Goal: Task Accomplishment & Management: Use online tool/utility

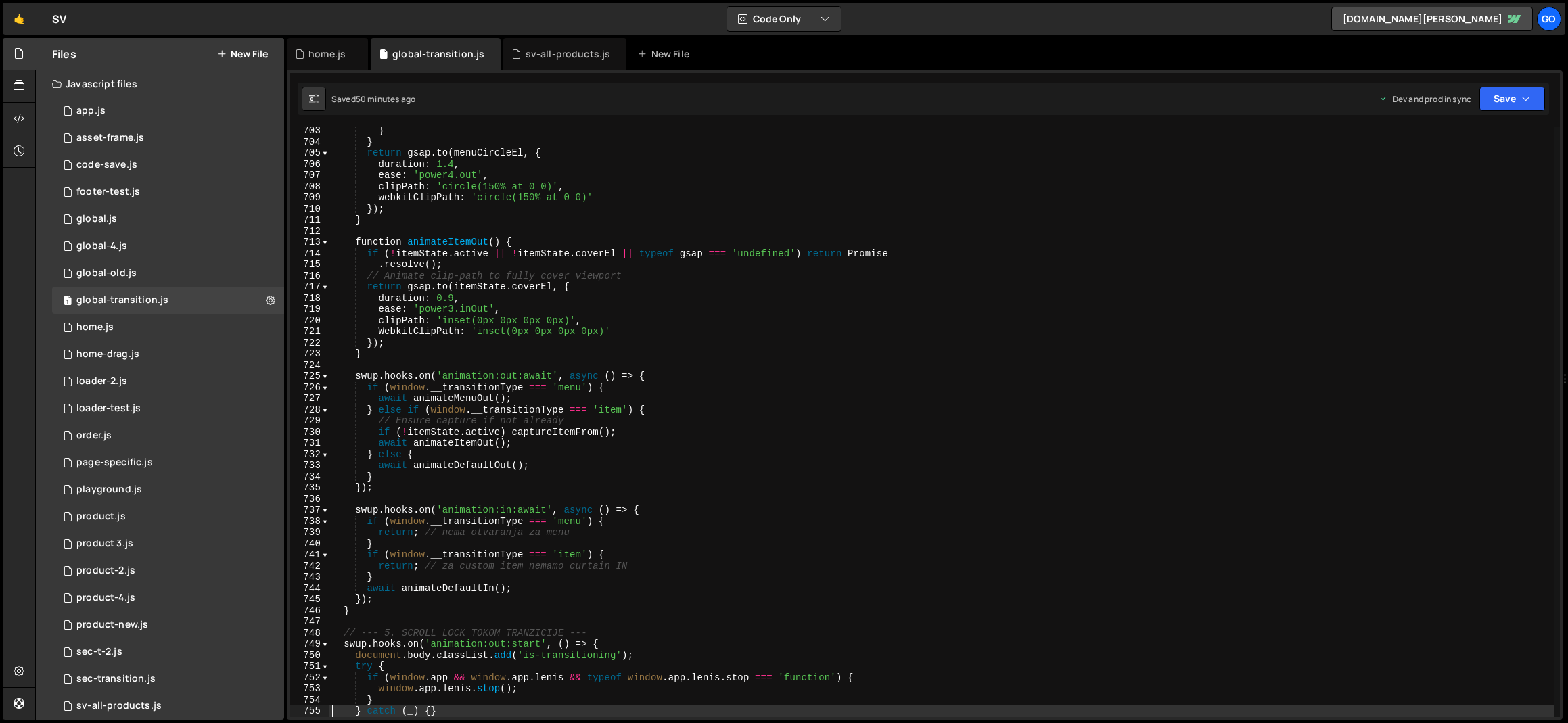
scroll to position [7837, 0]
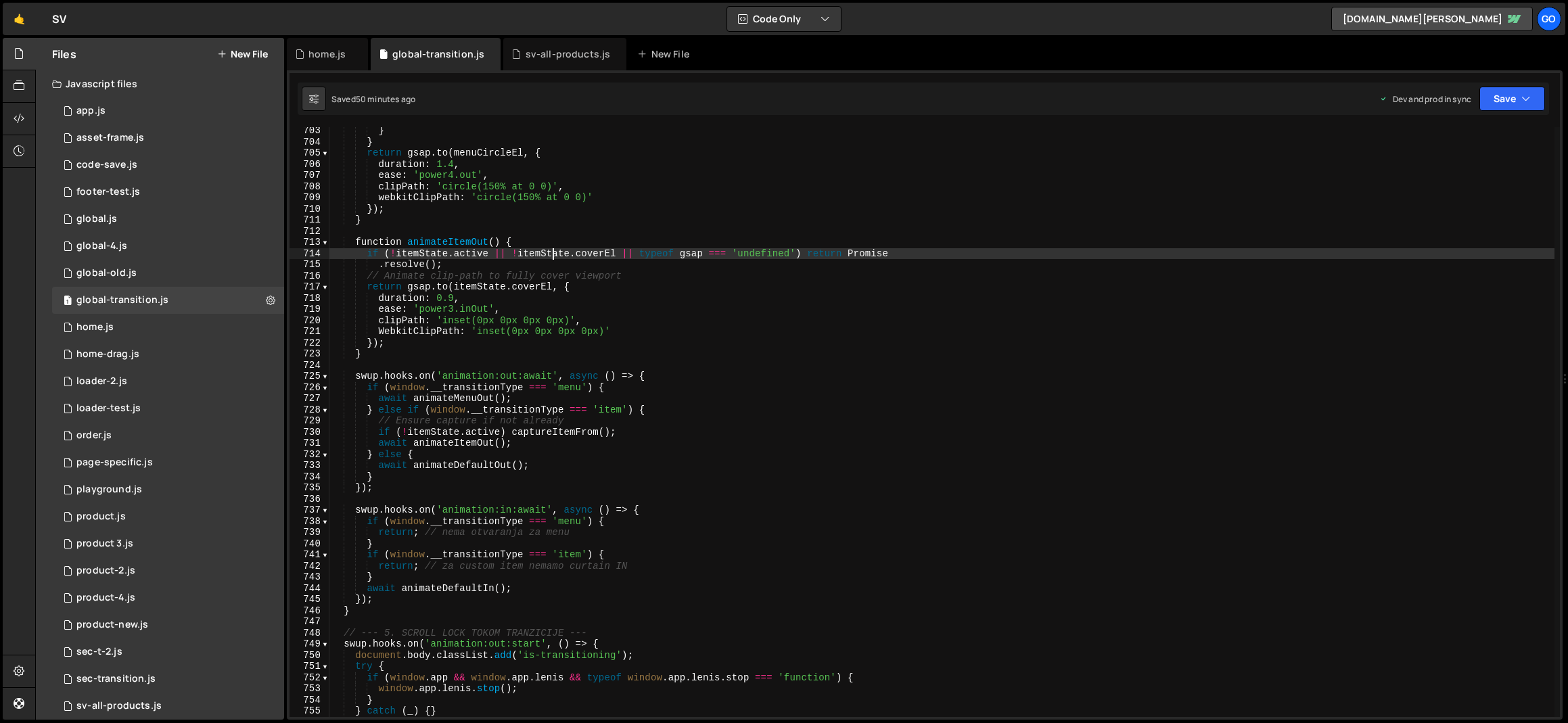
click at [555, 253] on div "} } return gsap . to ( menuCircleEl , { duration : 1.4 , ease : 'power4.out' , …" at bounding box center [941, 431] width 1225 height 612
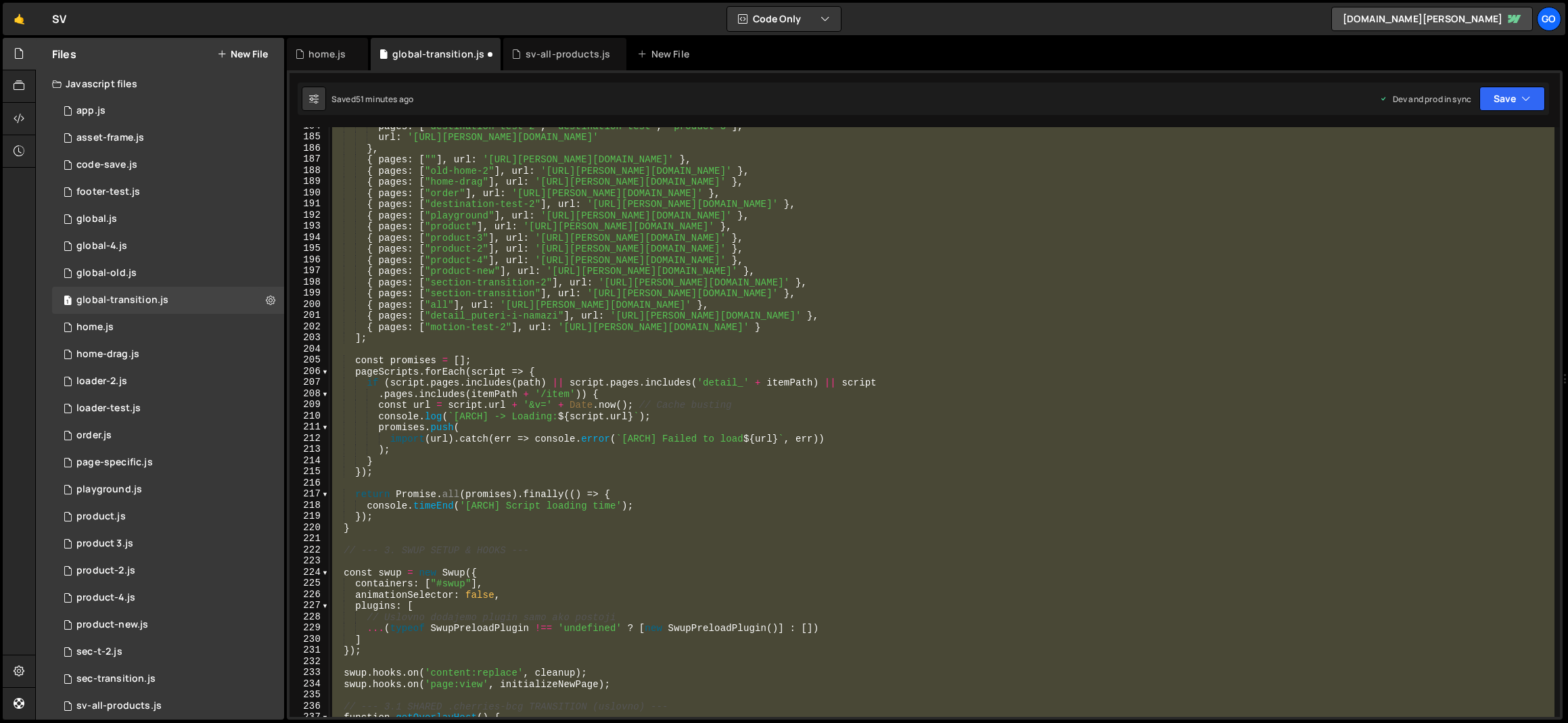
scroll to position [2034, 0]
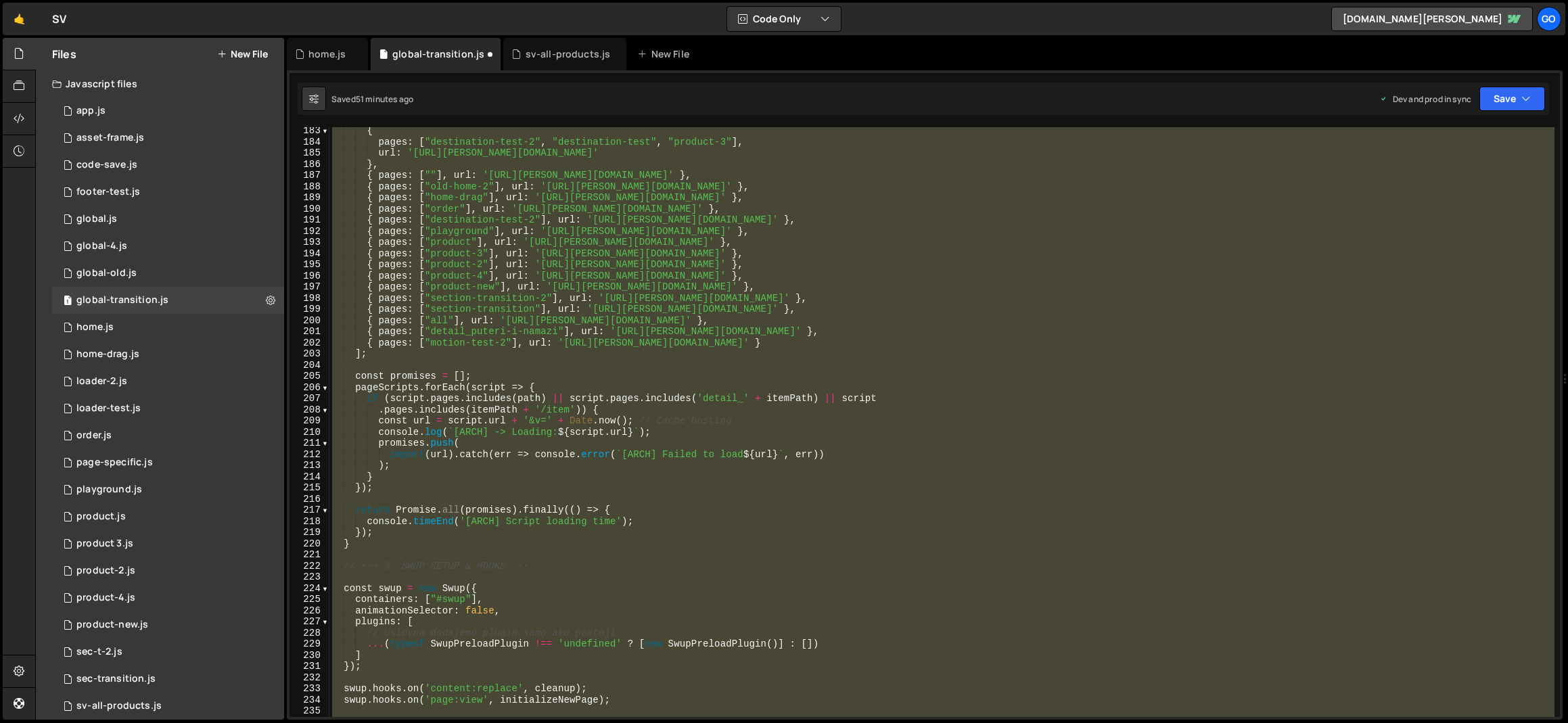
click at [753, 333] on div "{ pages : [ "destination-test-2" , "destination-test" , "product-3" ] , url : '…" at bounding box center [941, 422] width 1225 height 590
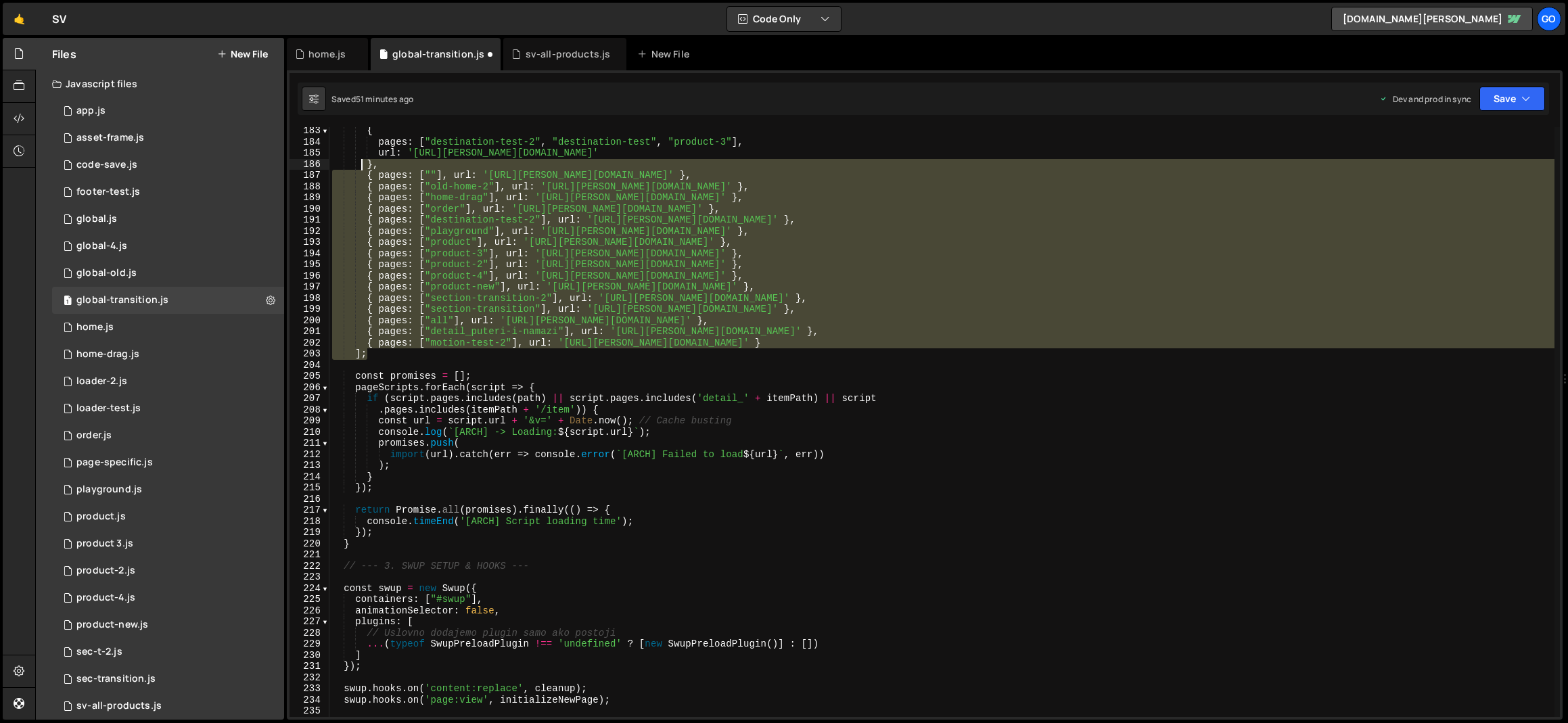
drag, startPoint x: 378, startPoint y: 352, endPoint x: 359, endPoint y: 167, distance: 186.0
click at [359, 167] on div "{ pages : [ "destination-test-2" , "destination-test" , "product-3" ] , url : '…" at bounding box center [941, 431] width 1225 height 612
click at [608, 341] on div "{ pages : [ "destination-test-2" , "destination-test" , "product-3" ] , url : '…" at bounding box center [941, 422] width 1225 height 590
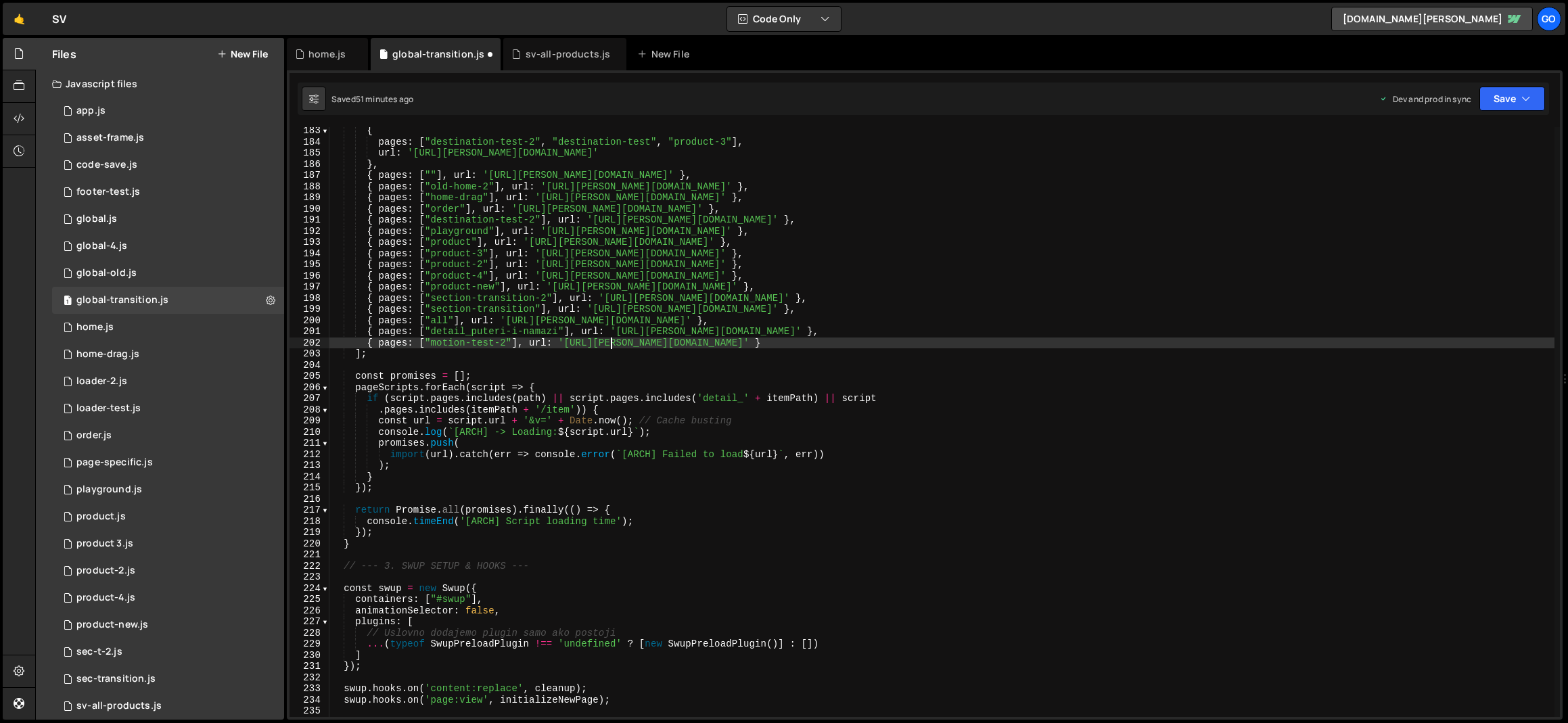
type textarea "})();"
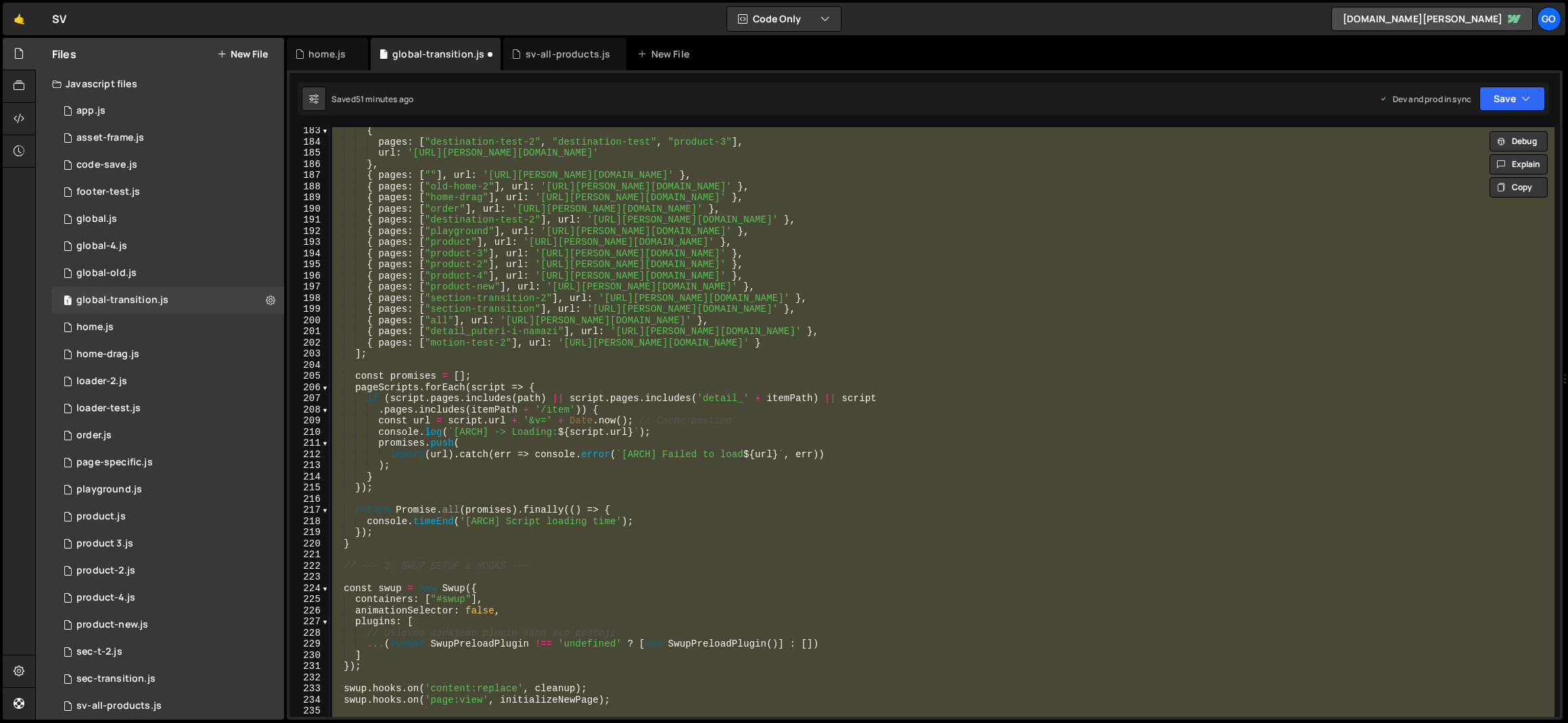
paste textarea
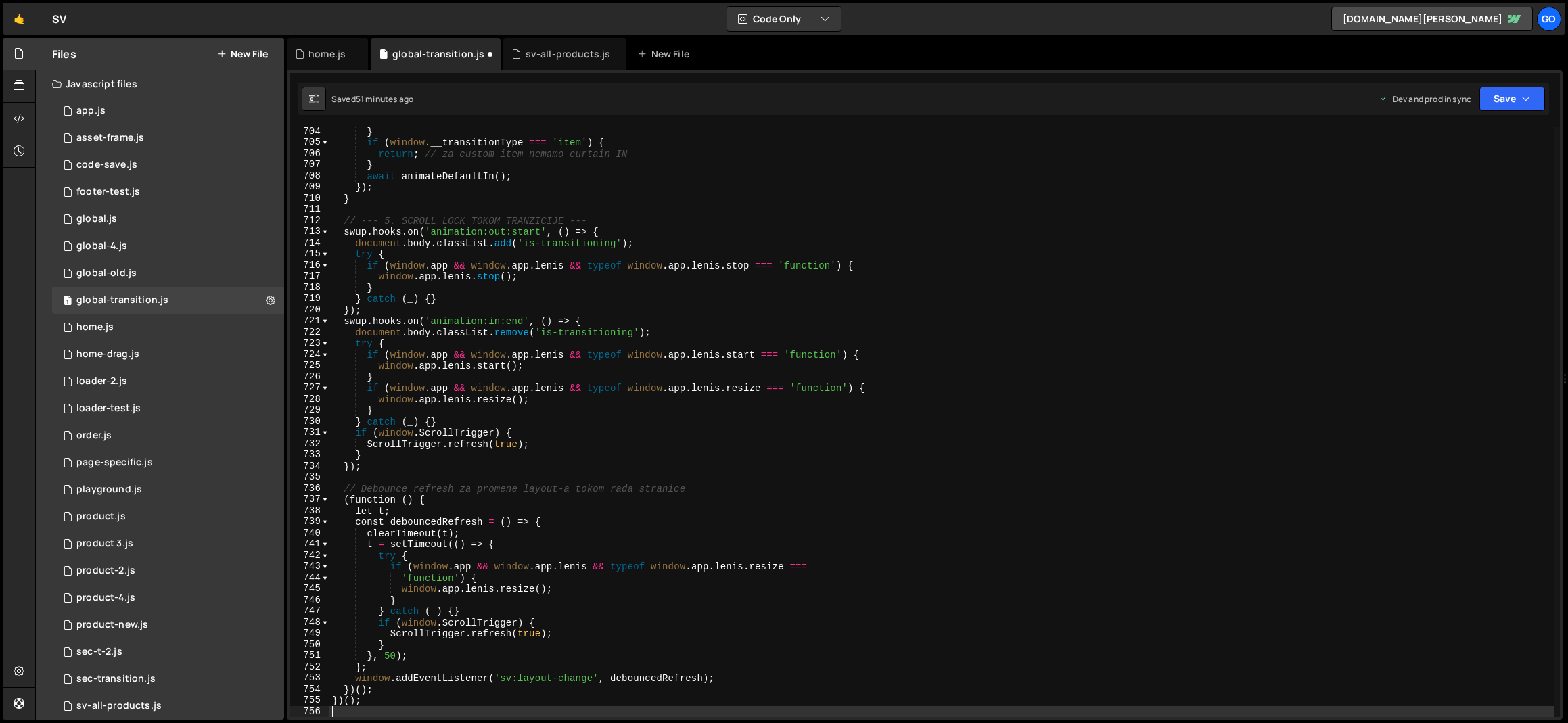
type textarea "} catch (_) {}"
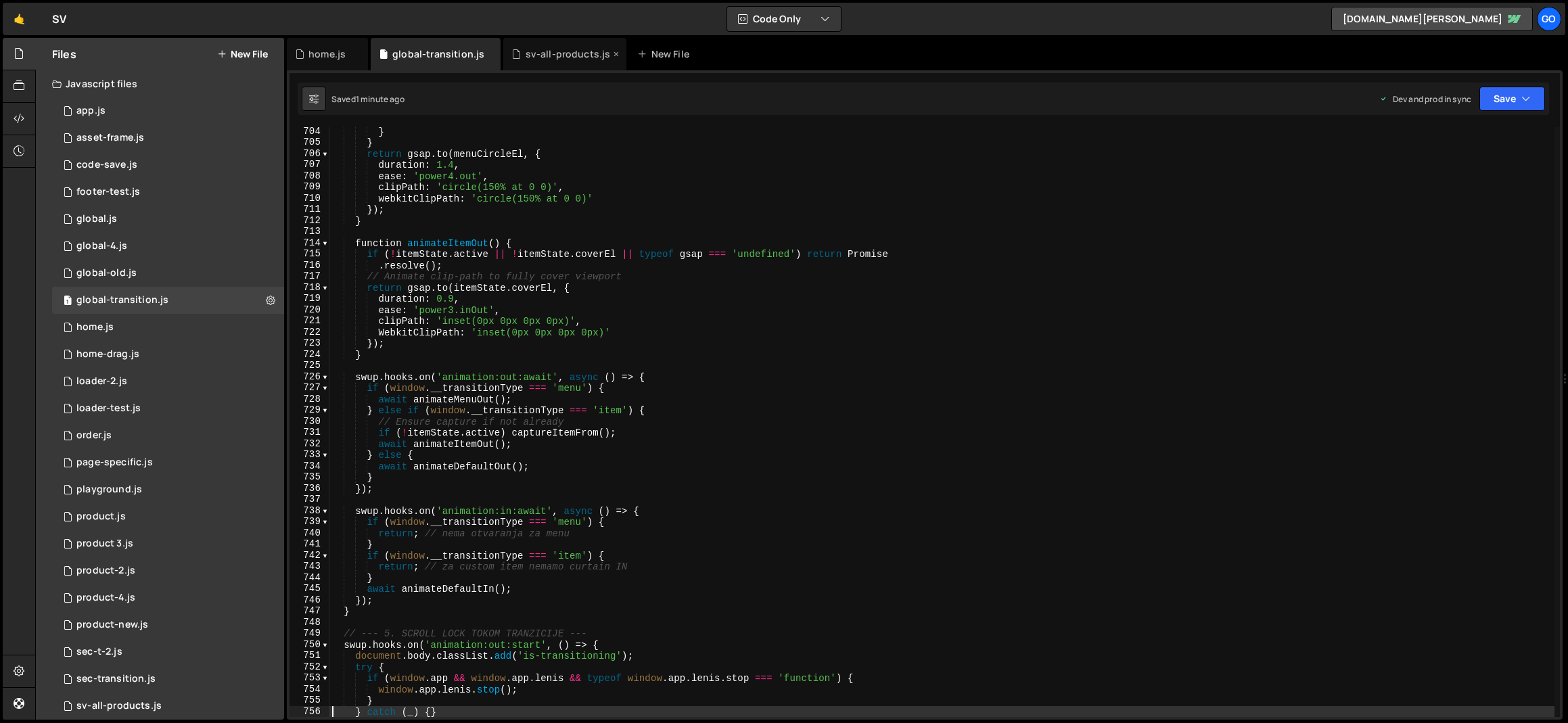
click at [544, 56] on div "sv-all-products.js" at bounding box center [568, 54] width 85 height 13
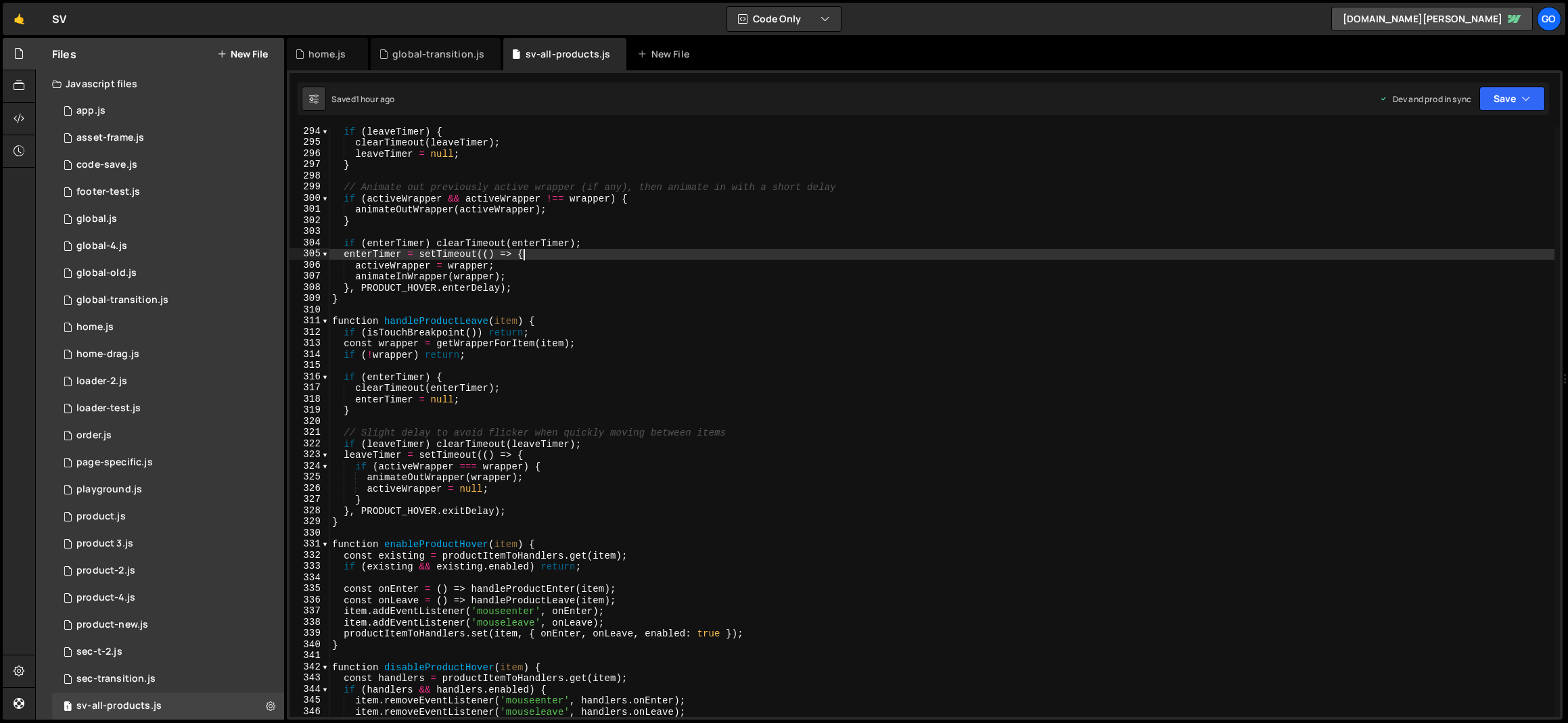
click at [558, 258] on div "if ( leaveTimer ) { clearTimeout ( leaveTimer ) ; leaveTimer = null ; } // Anim…" at bounding box center [941, 431] width 1225 height 612
type textarea "window.addEventListener('resize', debounce(applyProductAssetHoverBehavior, 150)…"
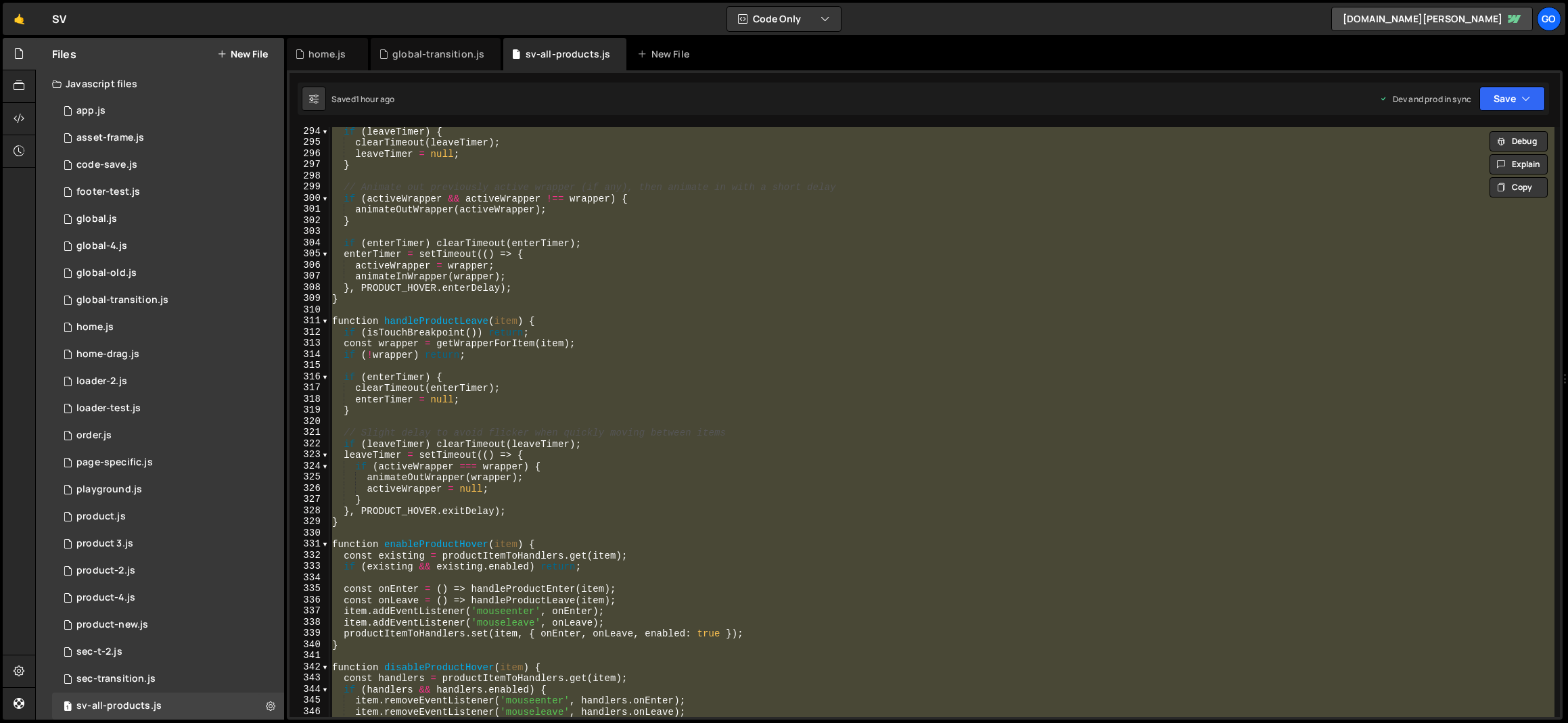
paste textarea
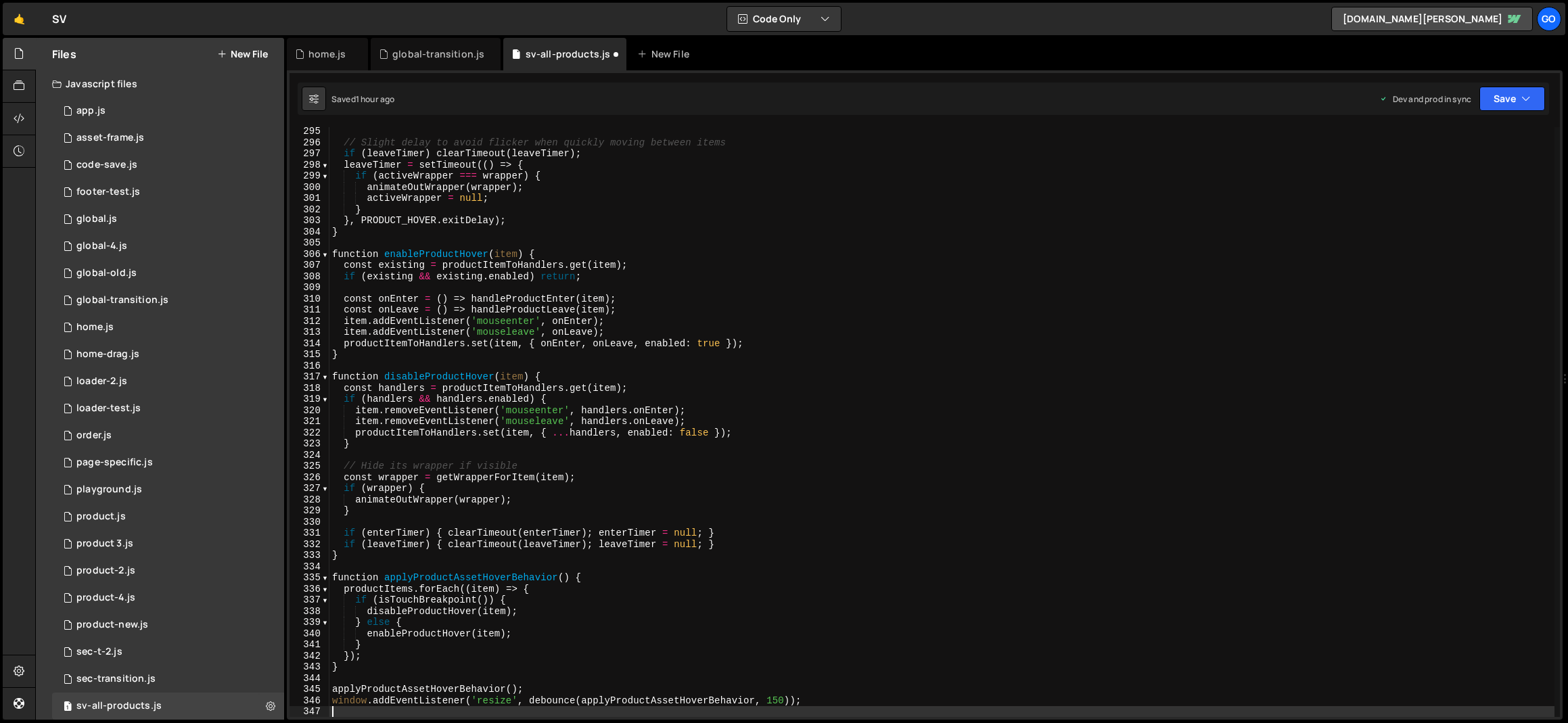
type textarea "item.removeEventListener('mouseleave', handlers.onLeave);"
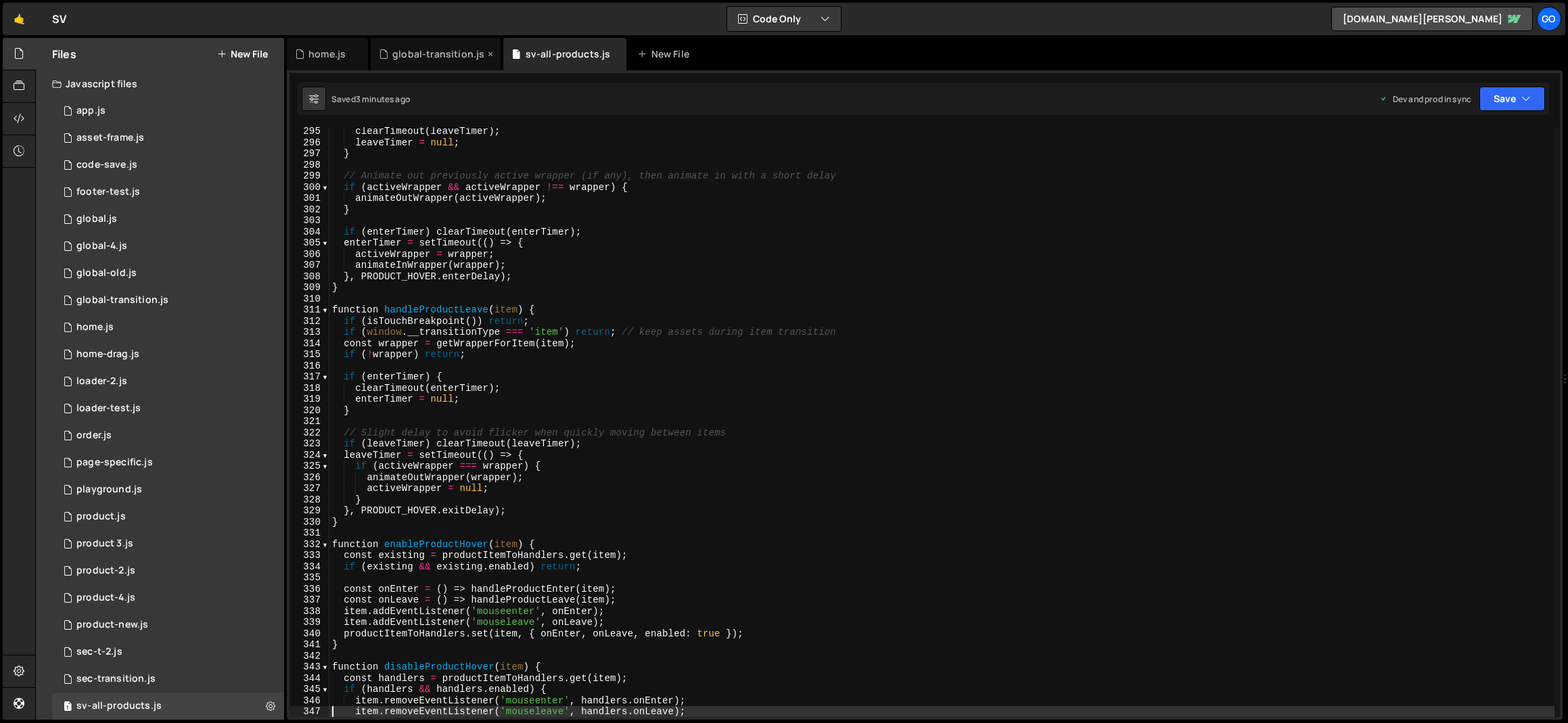
click at [443, 68] on div "global-transition.js" at bounding box center [435, 54] width 130 height 33
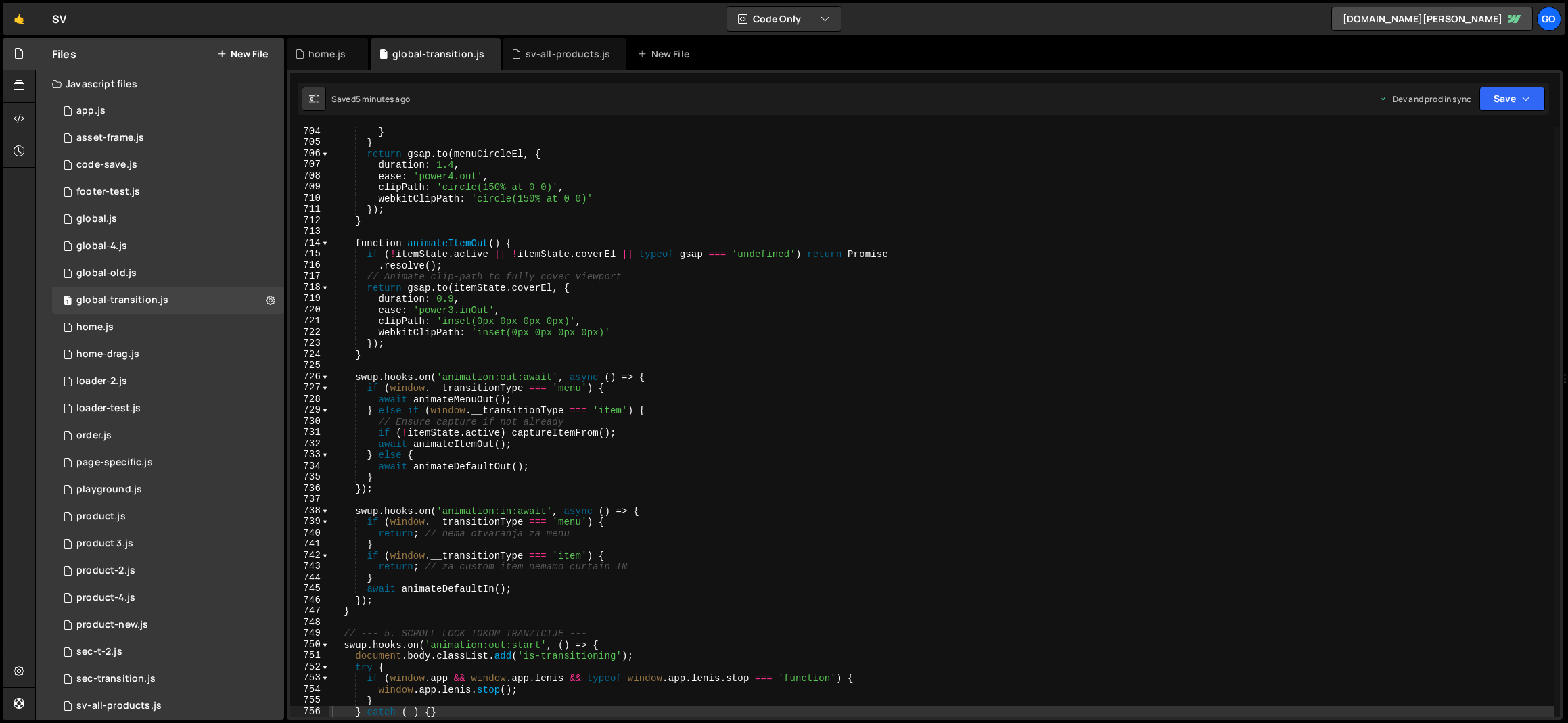
click at [563, 253] on div "} } return gsap . to ( menuCircleEl , { duration : 1.4 , ease : 'power4.out' , …" at bounding box center [941, 431] width 1225 height 612
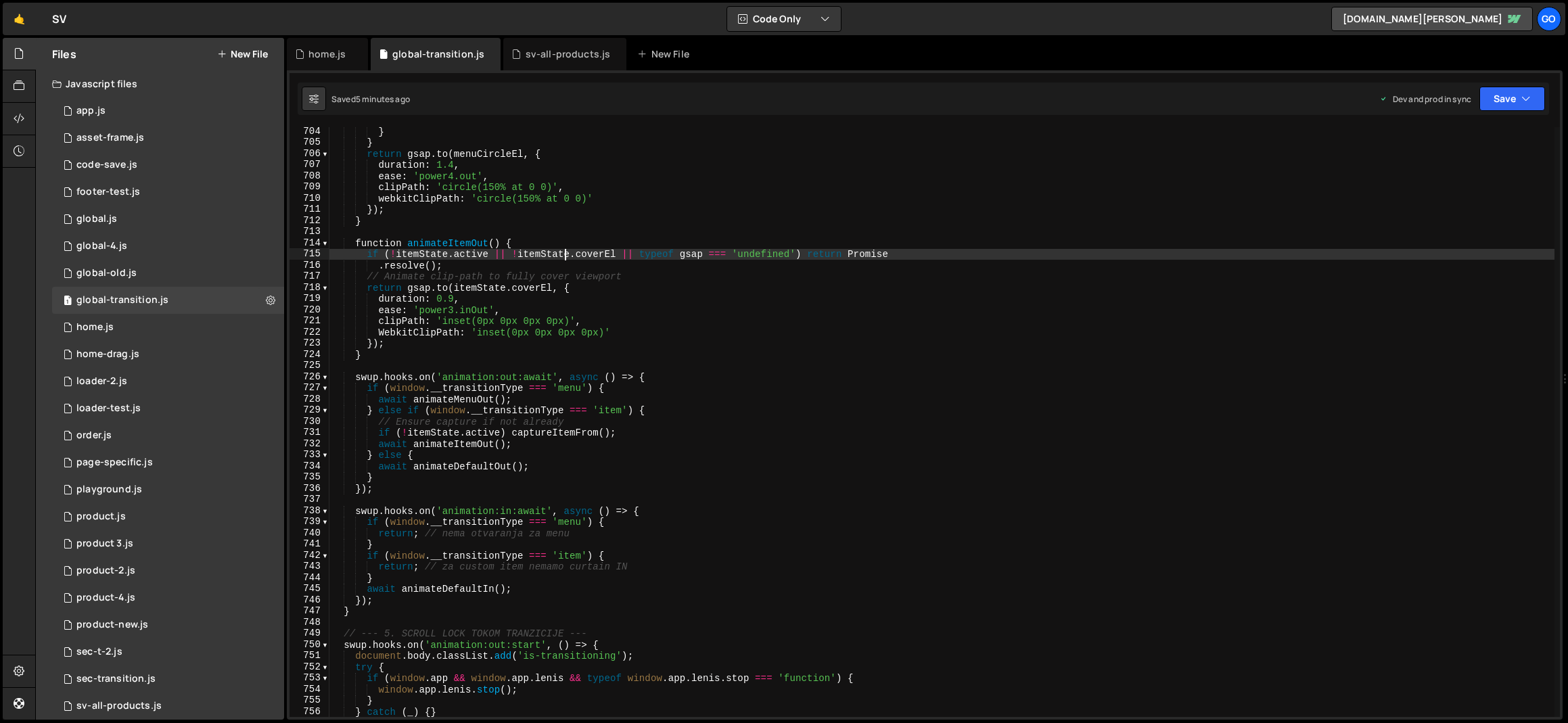
type textarea "})();"
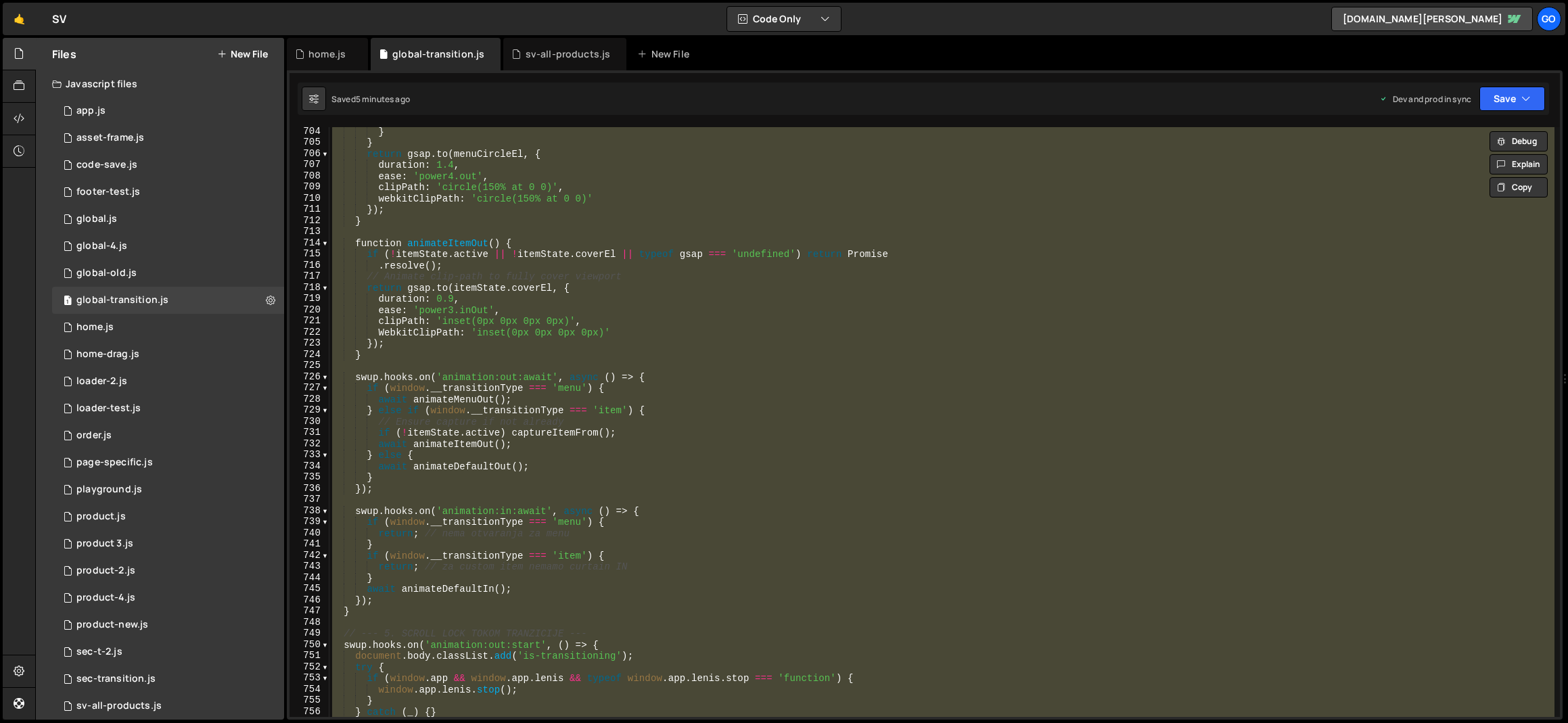
paste textarea
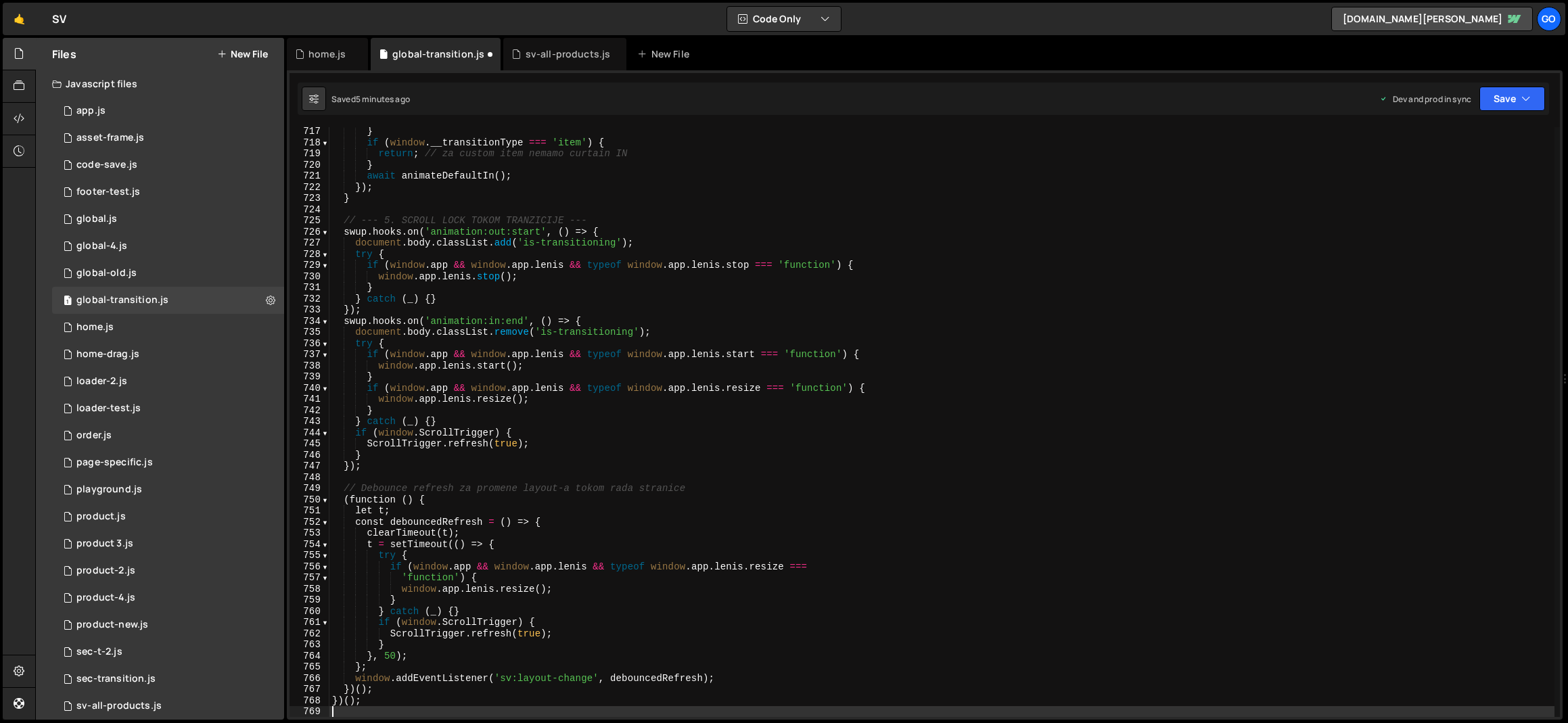
scroll to position [7993, 0]
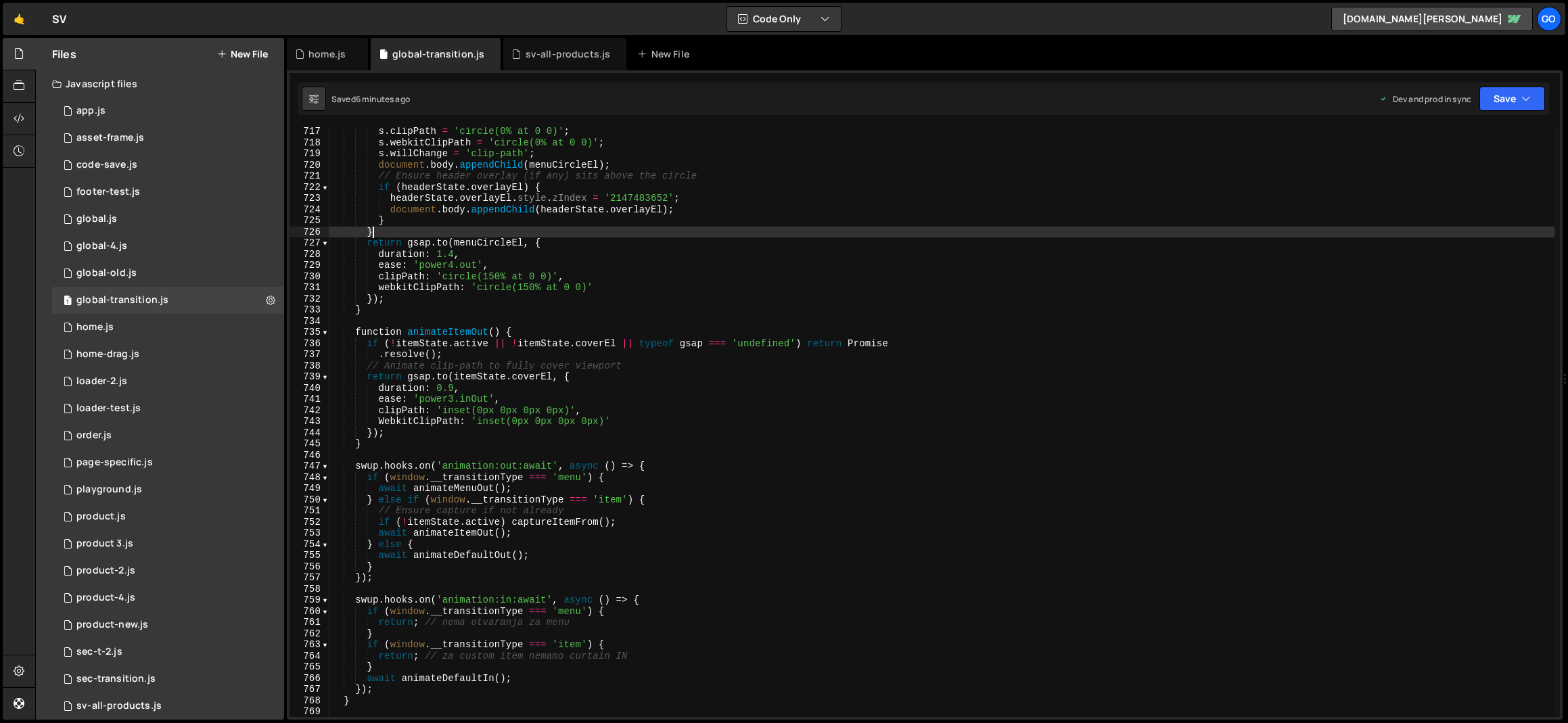
click at [446, 231] on div "s . clipPath = 'circle(0% at 0 0)' ; s . webkitClipPath = 'circle(0% at 0 0)' ;…" at bounding box center [941, 431] width 1225 height 612
type textarea "})();"
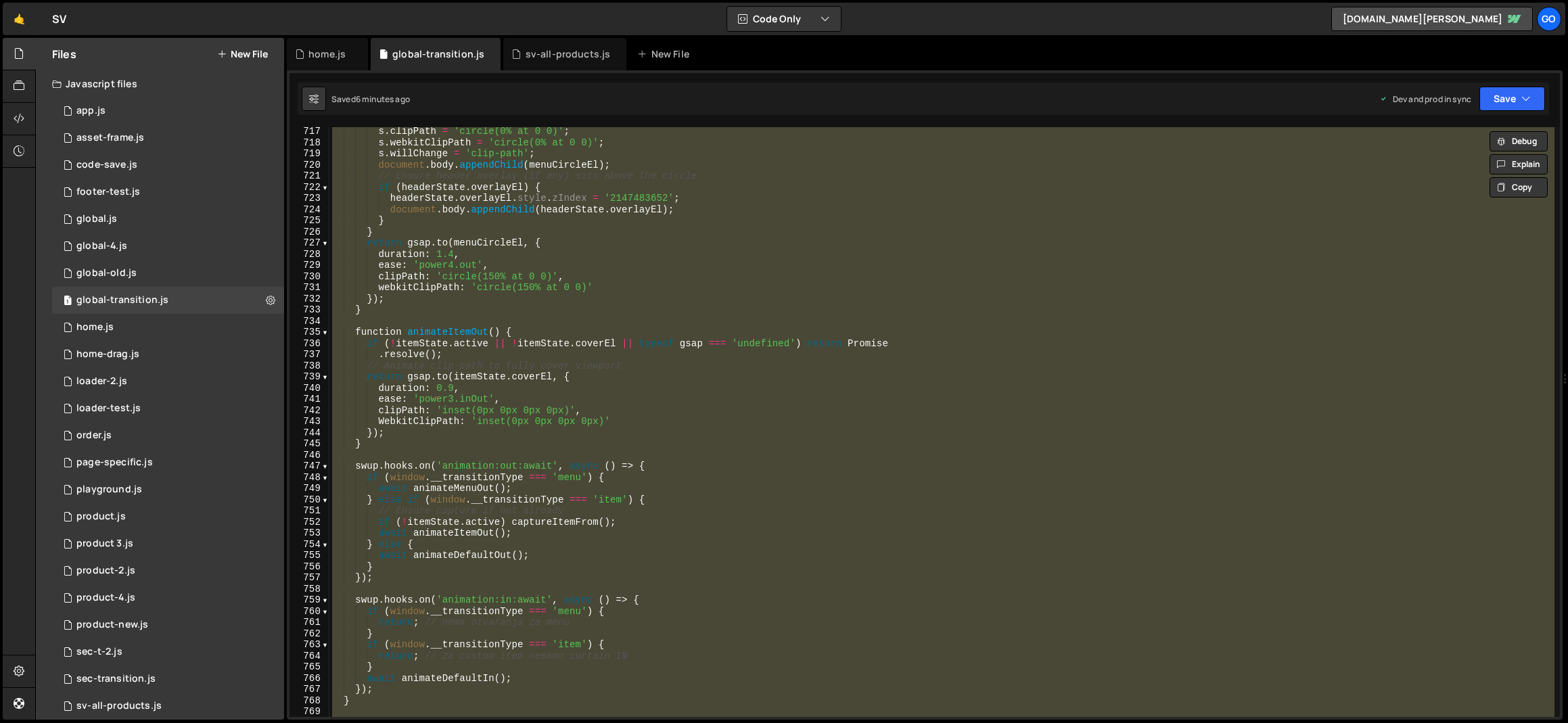
paste textarea
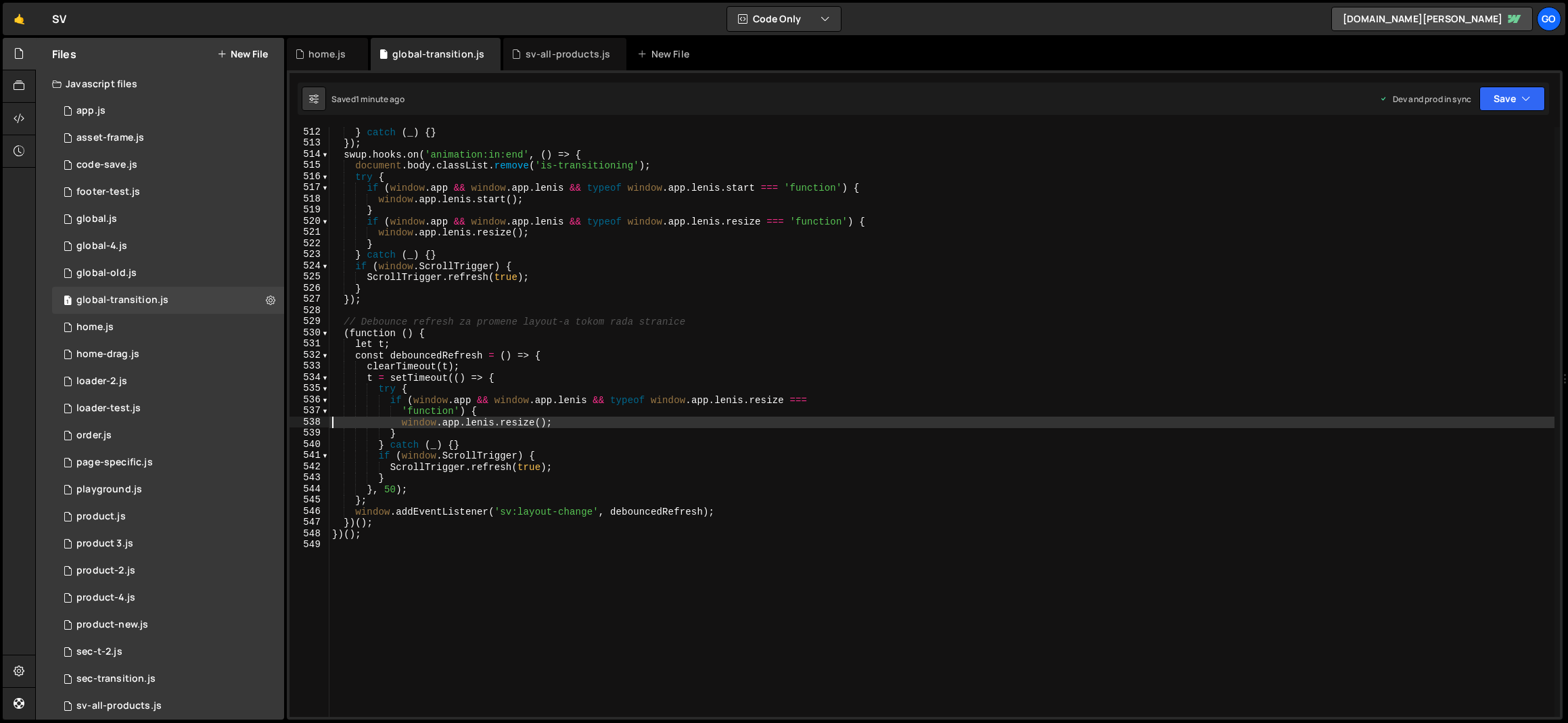
click at [530, 329] on div "} catch ( _ ) { } }) ; swup . hooks . on ( 'animation:in:end' , ( ) => { docume…" at bounding box center [941, 432] width 1225 height 612
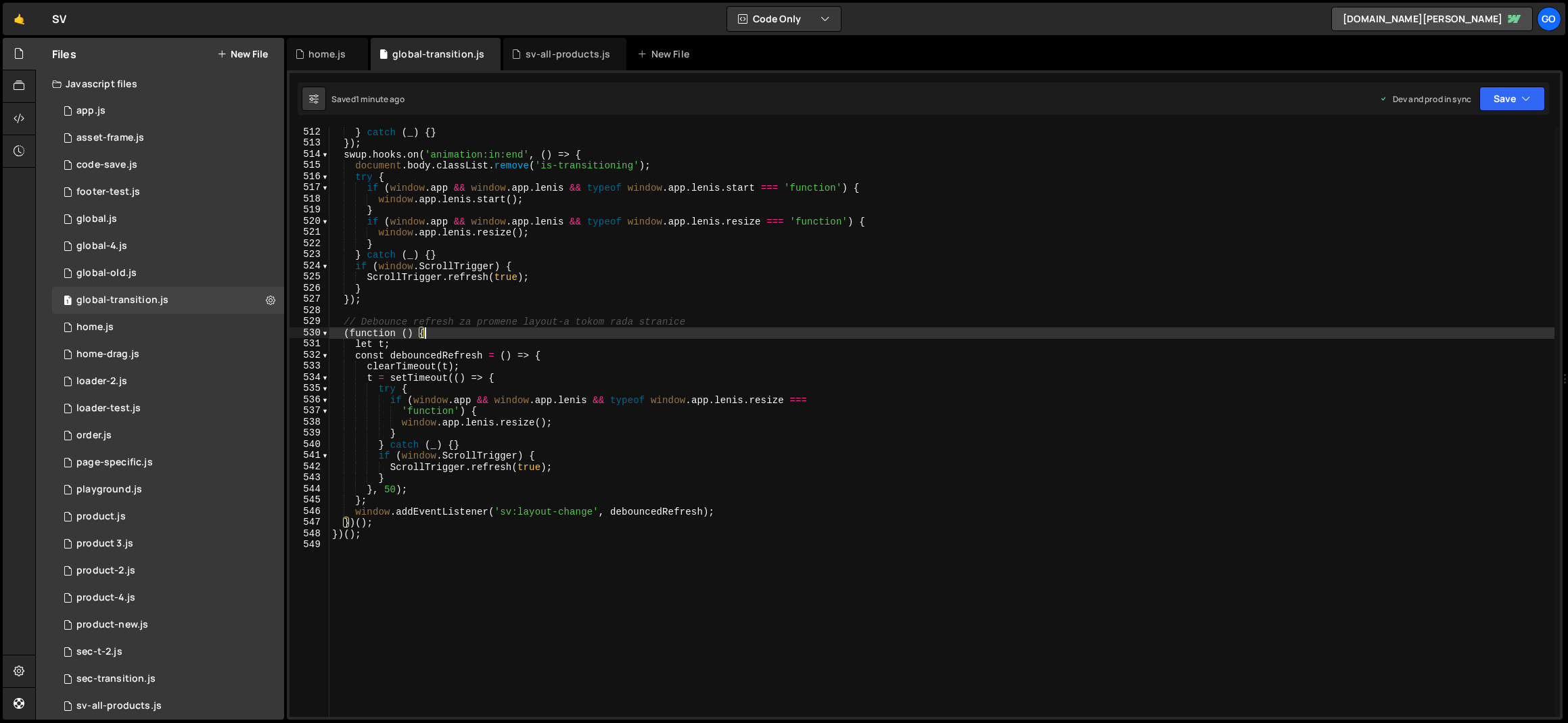
type textarea "})();"
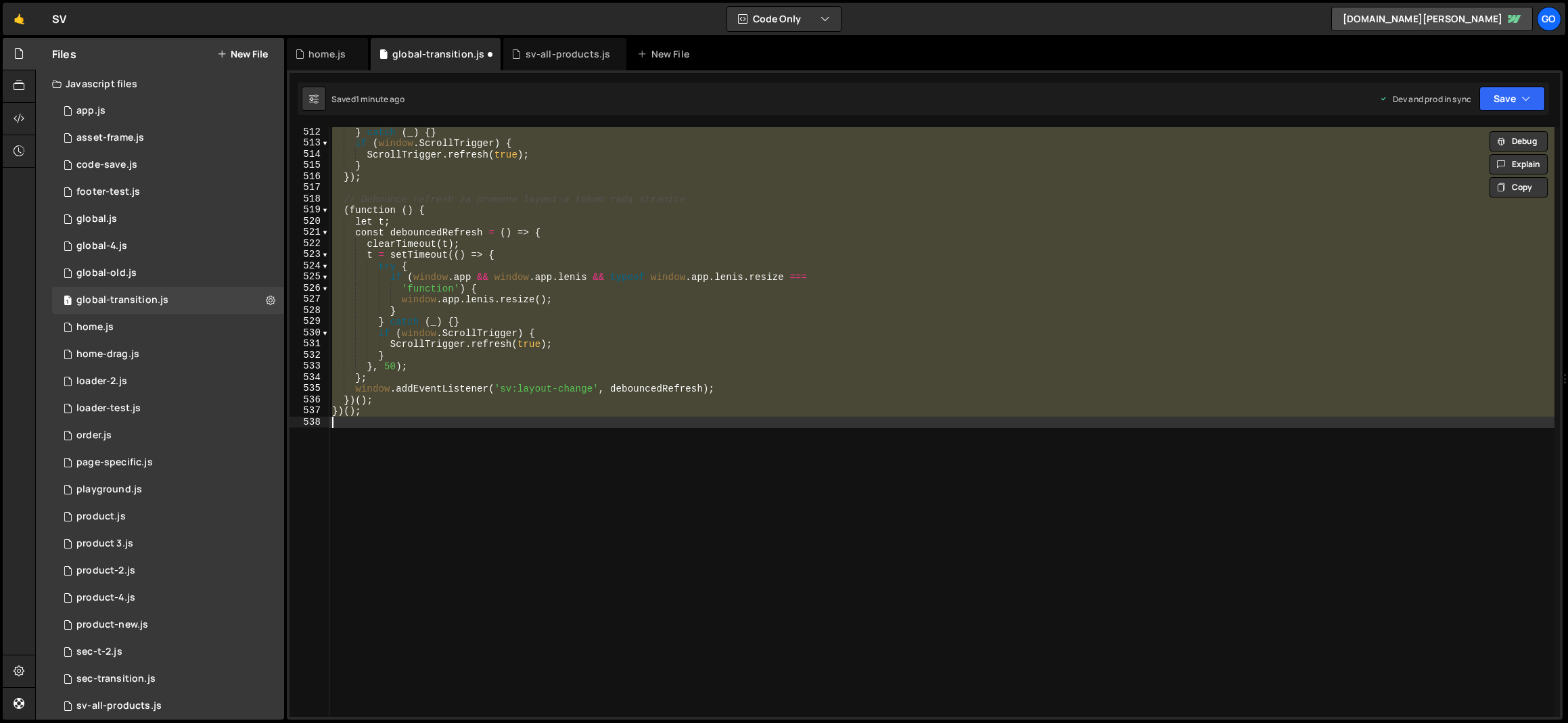
scroll to position [8785, 0]
click at [621, 489] on div "} catch ( _ ) { } if ( window . ScrollTrigger ) { ScrollTrigger . refresh ( tru…" at bounding box center [941, 422] width 1225 height 590
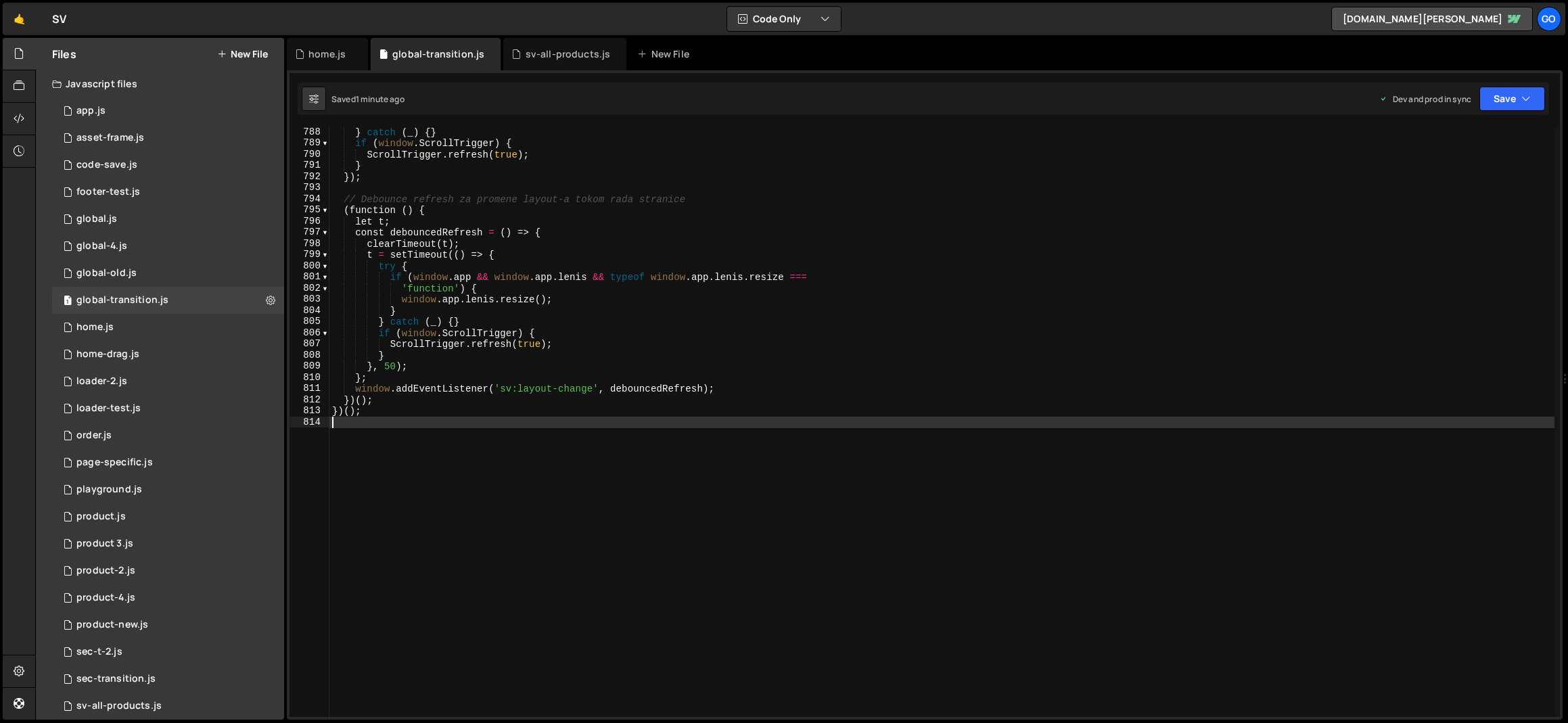
click at [627, 237] on div "} catch ( _ ) { } if ( window . ScrollTrigger ) { ScrollTrigger . refresh ( tru…" at bounding box center [941, 432] width 1225 height 612
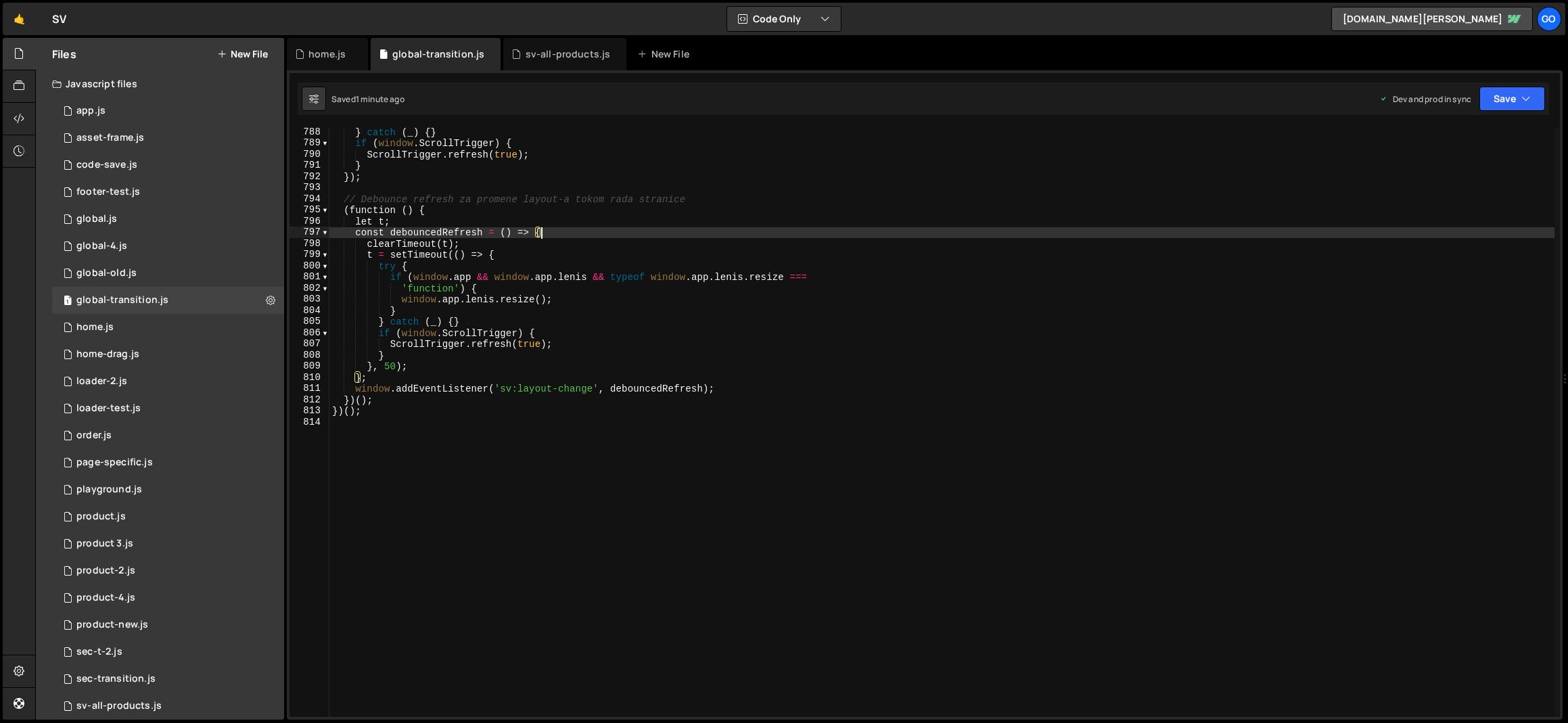
type textarea "})();"
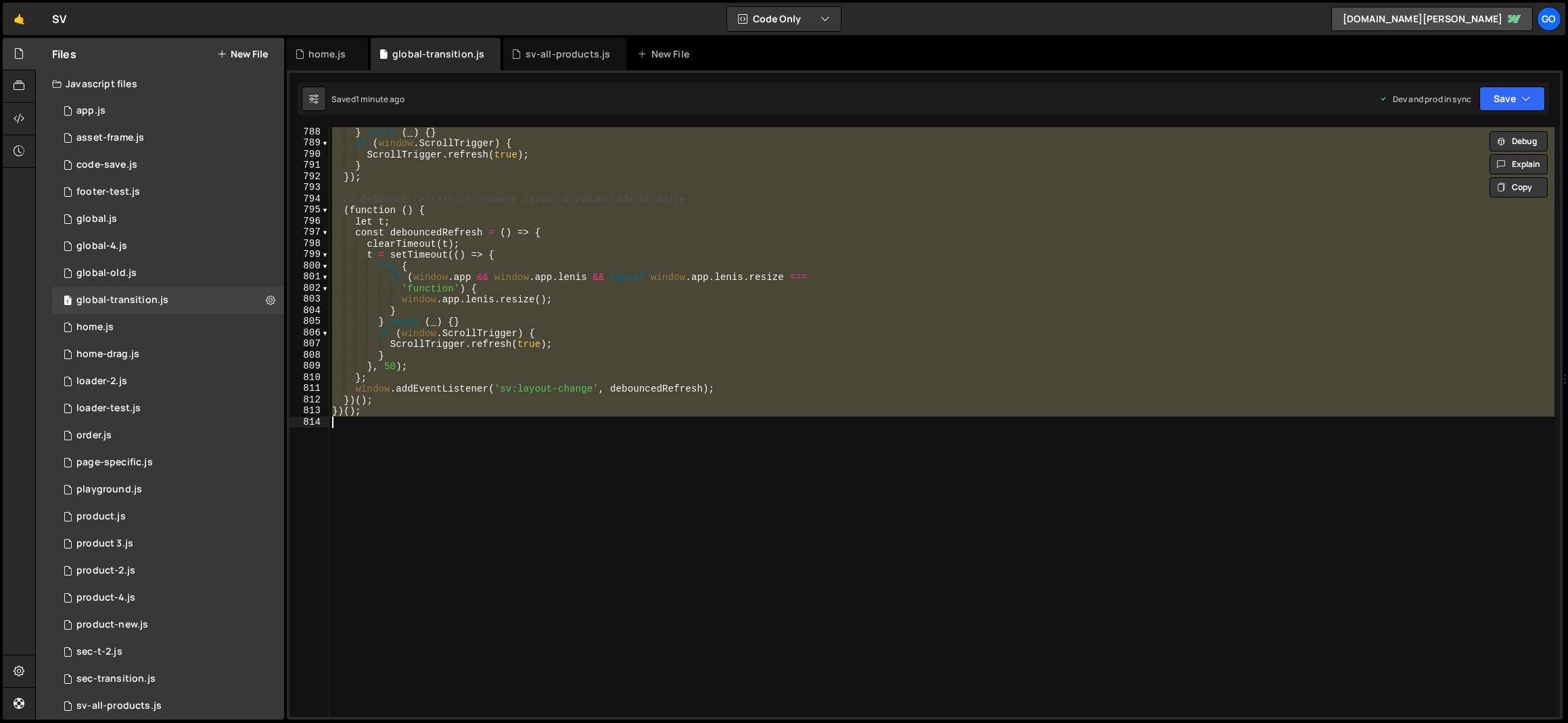
paste textarea
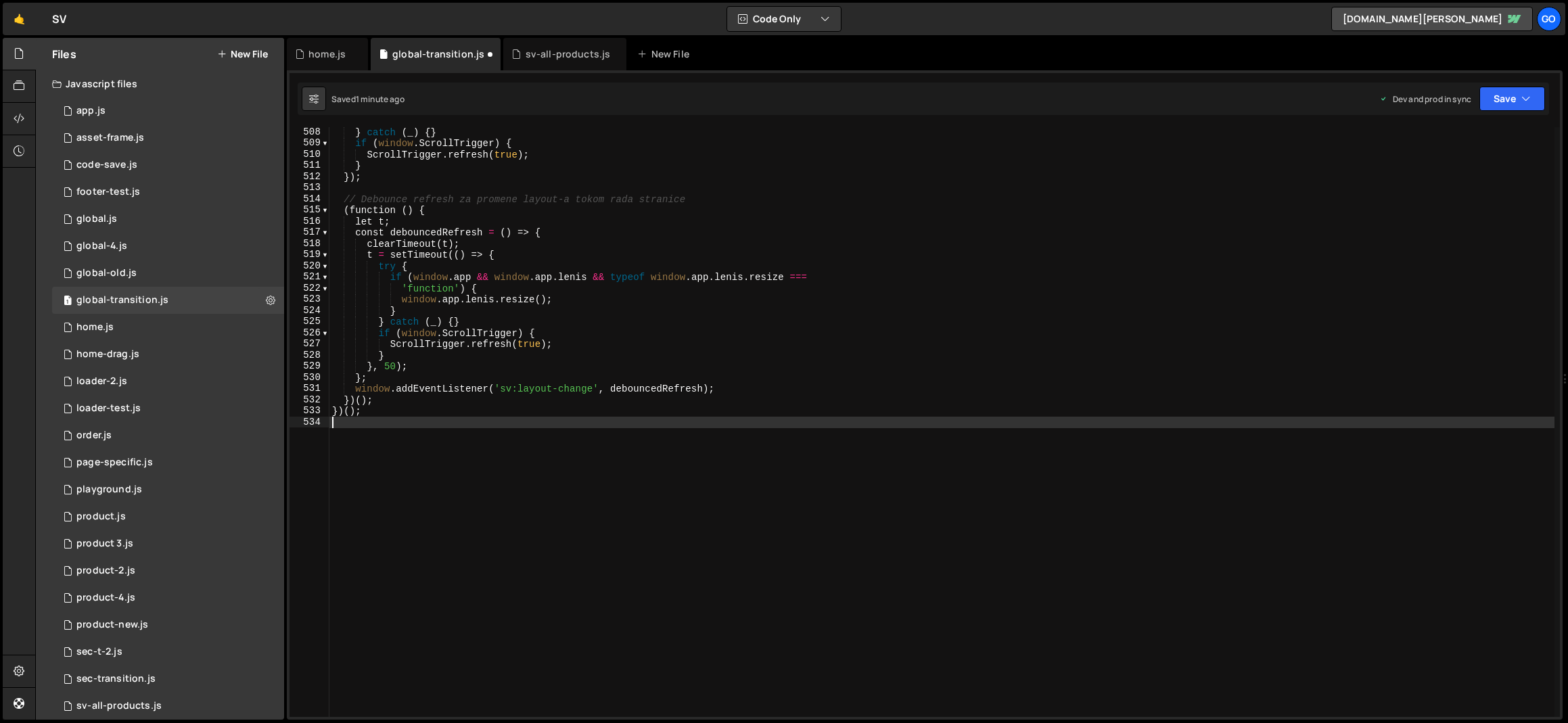
scroll to position [5660, 0]
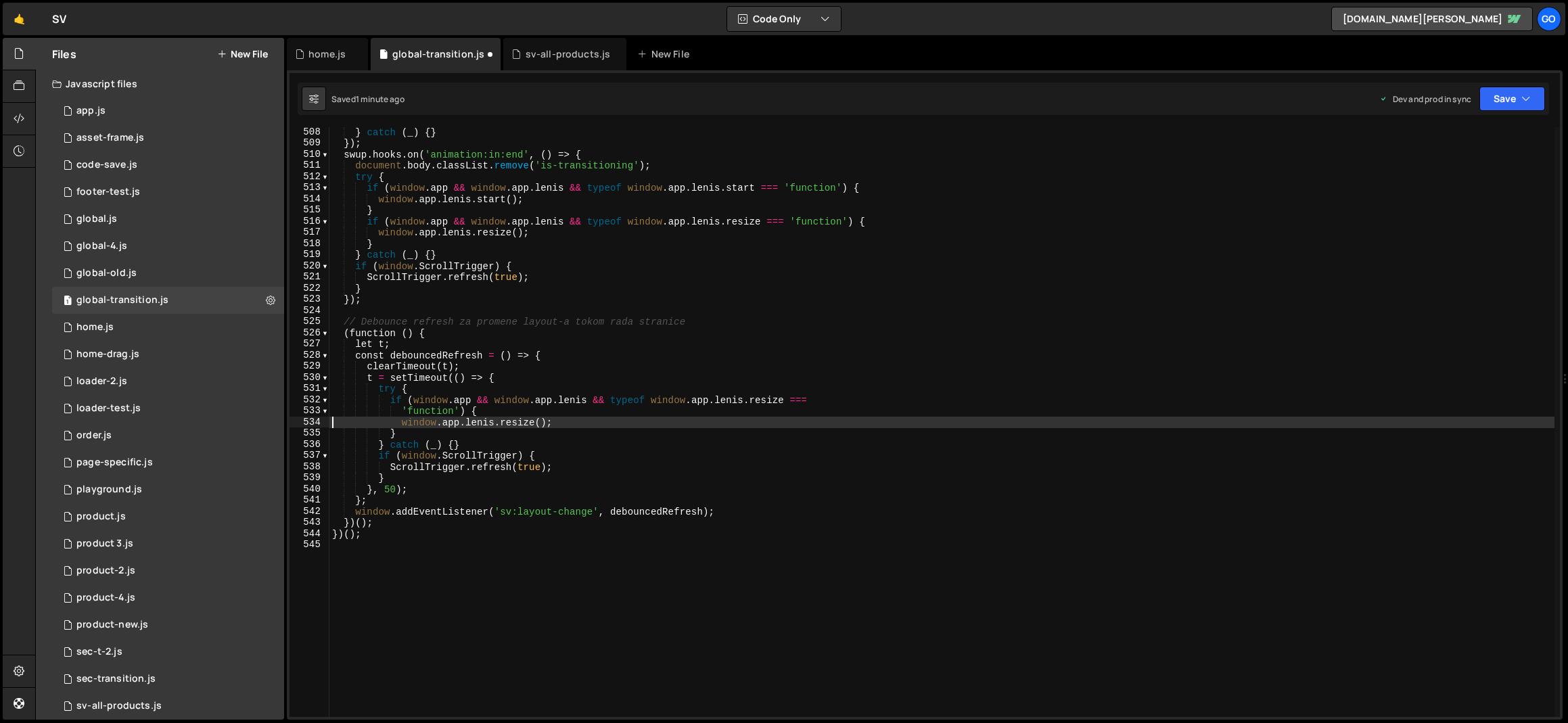
type textarea "window.app.[PERSON_NAME].resize();"
